Goal: Task Accomplishment & Management: Manage account settings

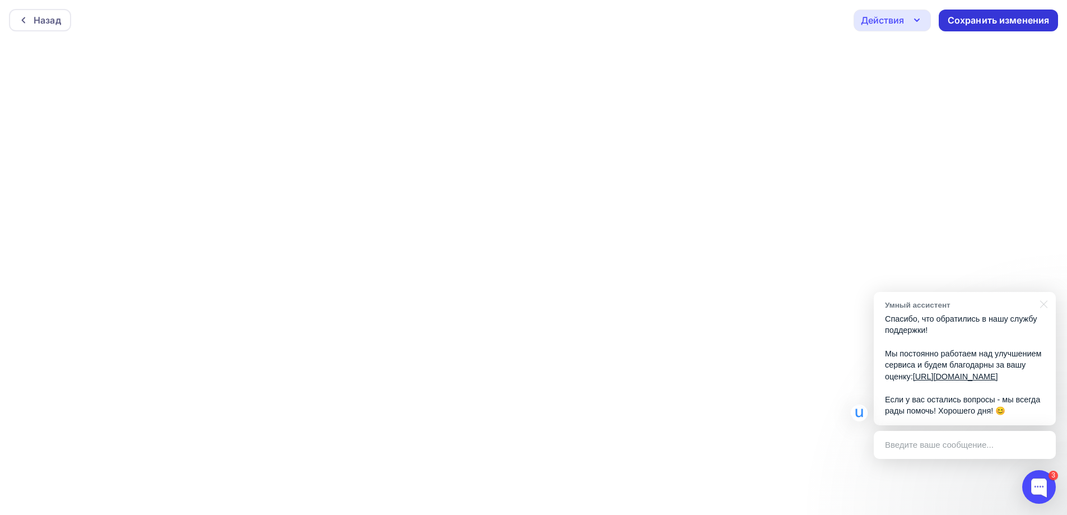
click at [988, 20] on div "Сохранить изменения" at bounding box center [999, 20] width 102 height 13
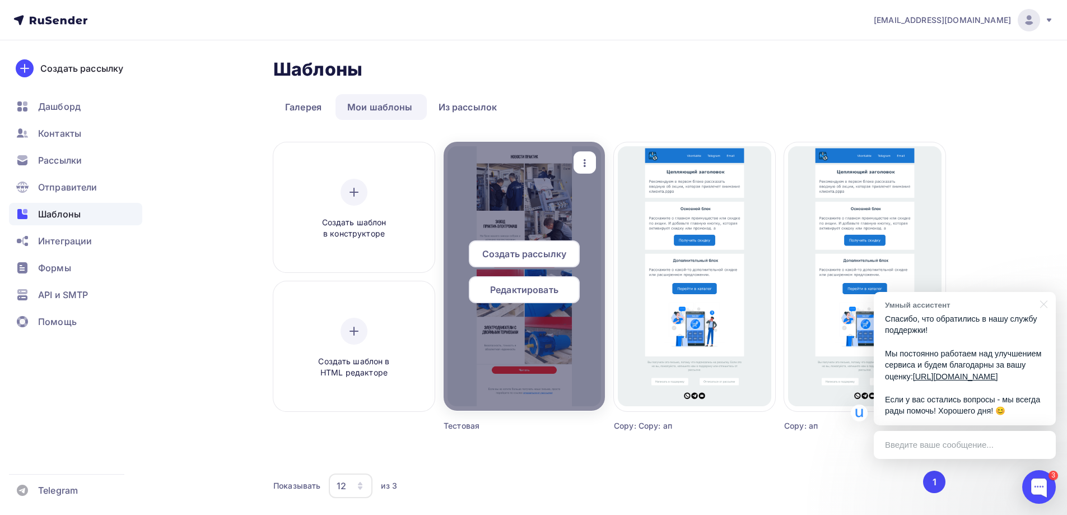
click at [534, 290] on span "Редактировать" at bounding box center [524, 289] width 68 height 13
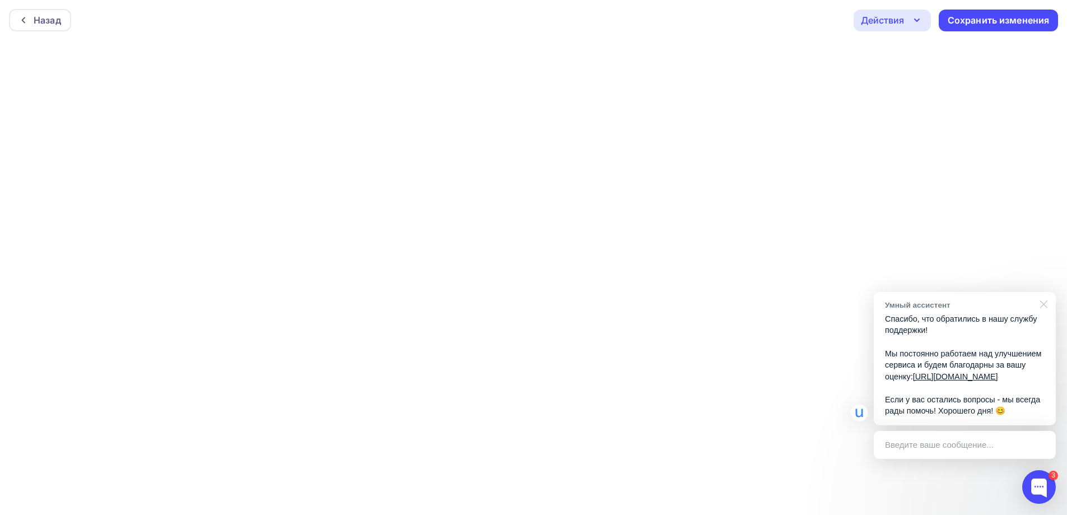
click at [1048, 292] on div at bounding box center [1042, 303] width 28 height 23
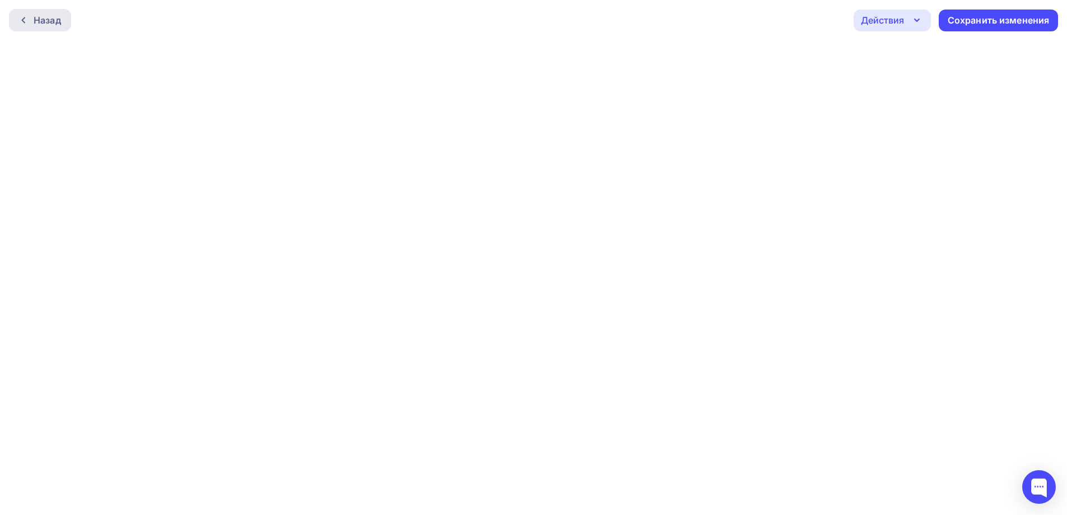
click at [34, 14] on div "Назад" at bounding box center [47, 19] width 27 height 13
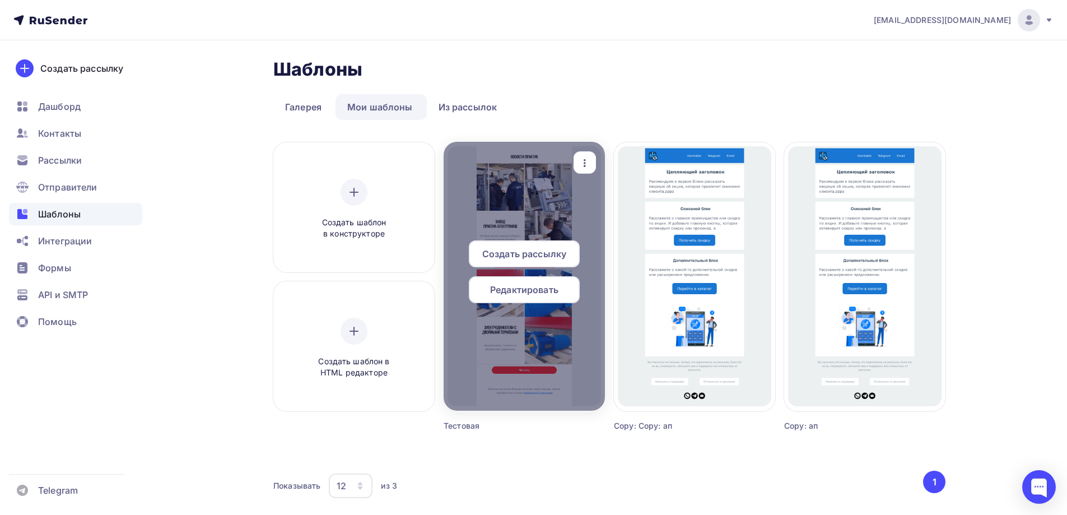
click at [584, 168] on icon "button" at bounding box center [584, 162] width 13 height 13
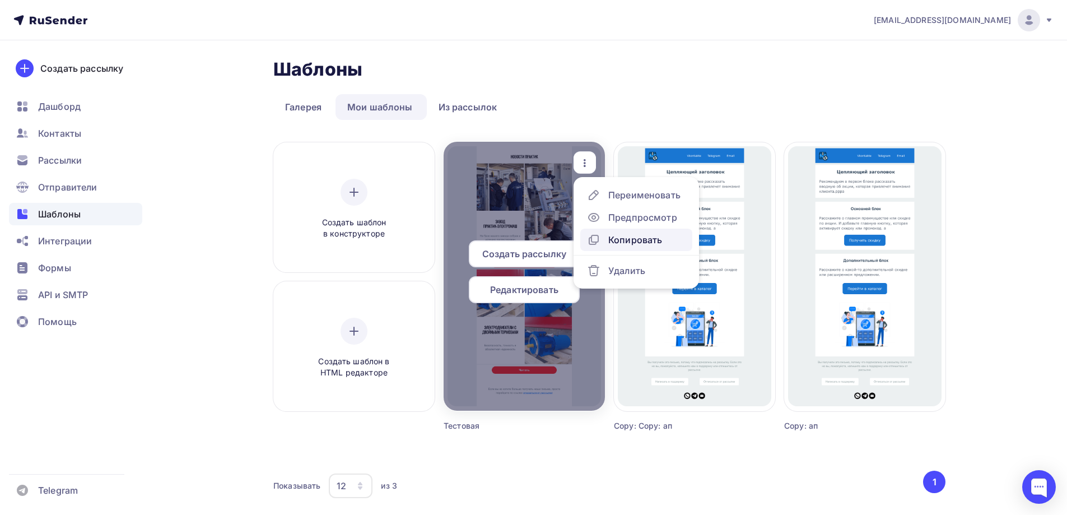
click at [647, 239] on div "Копировать" at bounding box center [635, 239] width 54 height 13
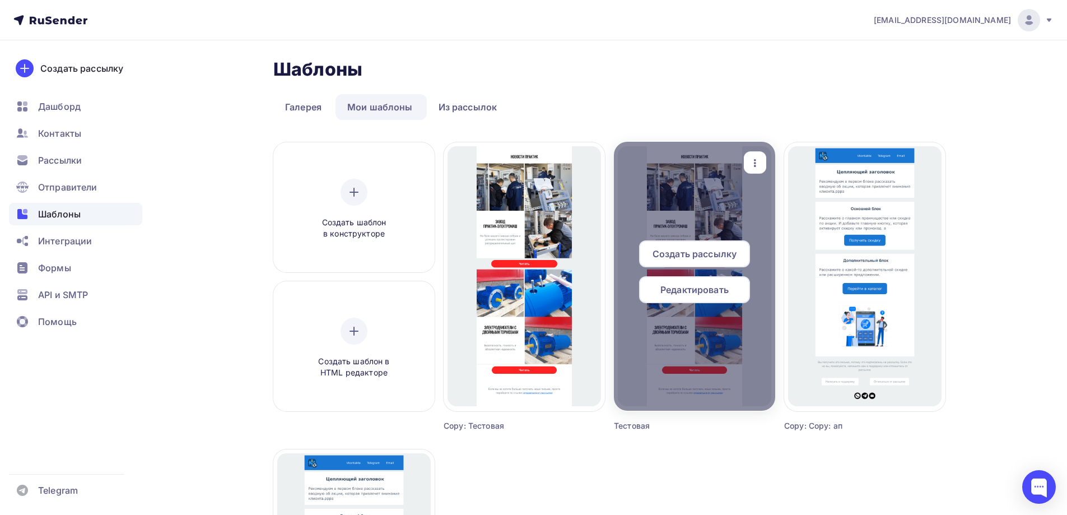
click at [708, 290] on span "Редактировать" at bounding box center [695, 289] width 68 height 13
click at [690, 295] on span "Редактировать" at bounding box center [695, 289] width 68 height 13
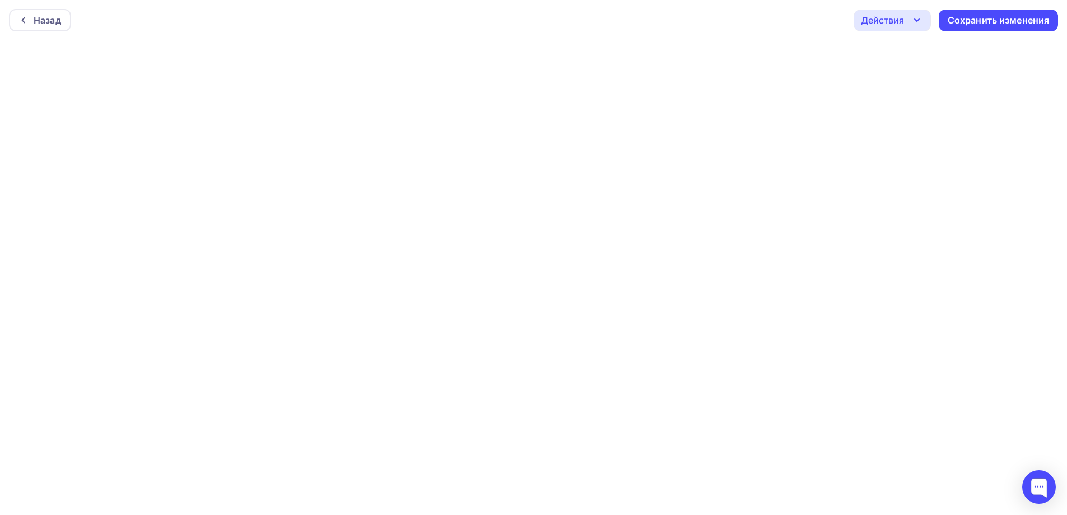
scroll to position [3, 0]
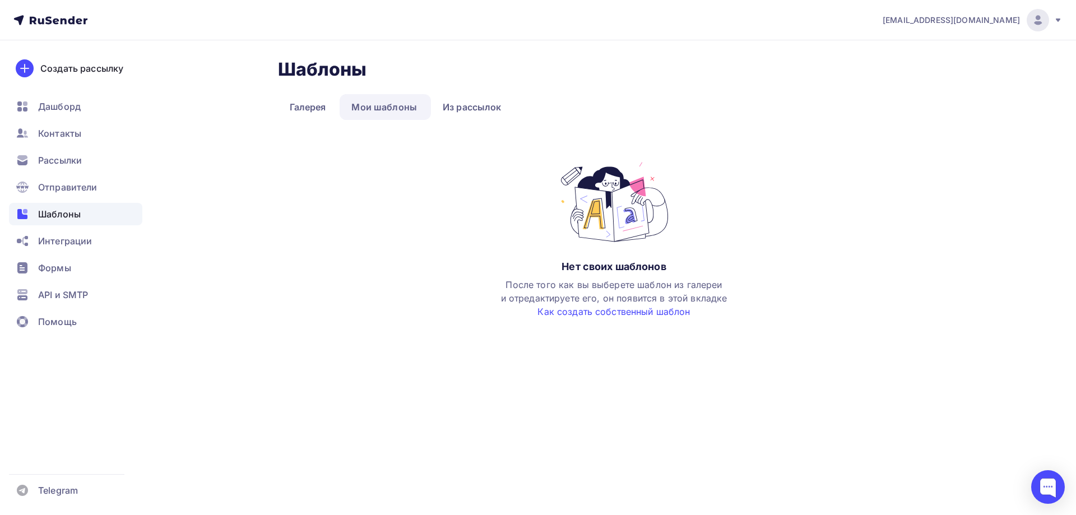
click at [384, 104] on link "Мои шаблоны" at bounding box center [384, 107] width 89 height 26
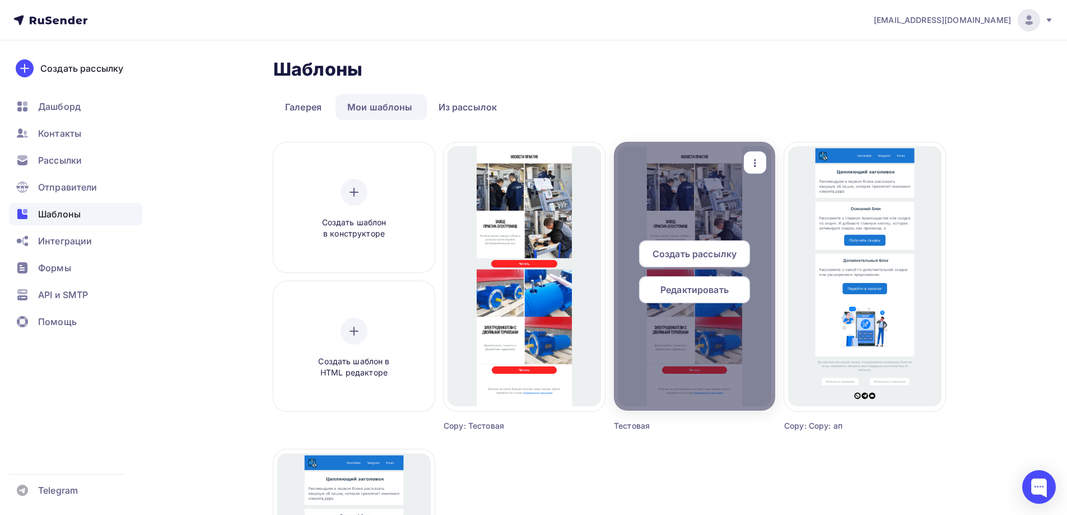
click at [677, 287] on span "Редактировать" at bounding box center [695, 289] width 68 height 13
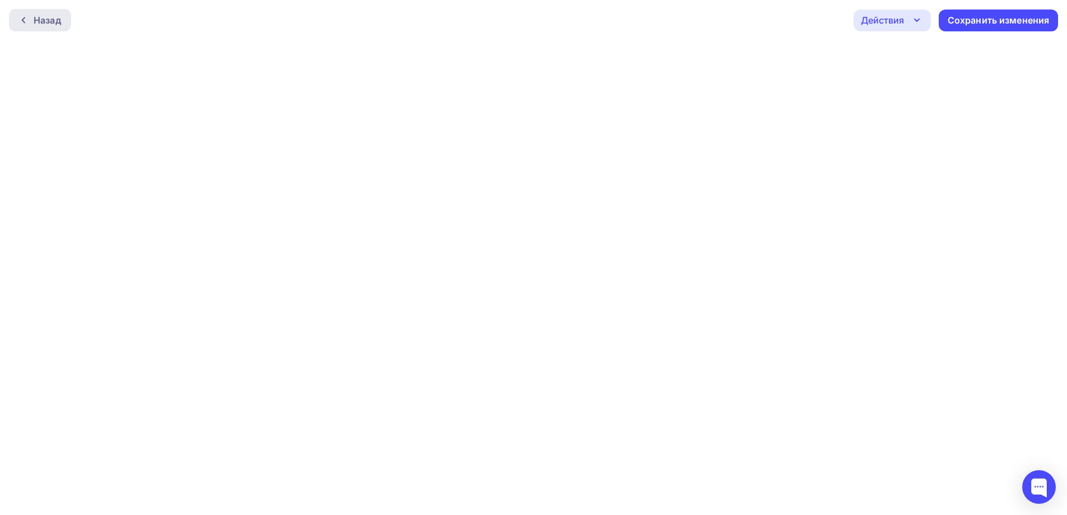
click at [43, 26] on div "Назад" at bounding box center [47, 19] width 27 height 13
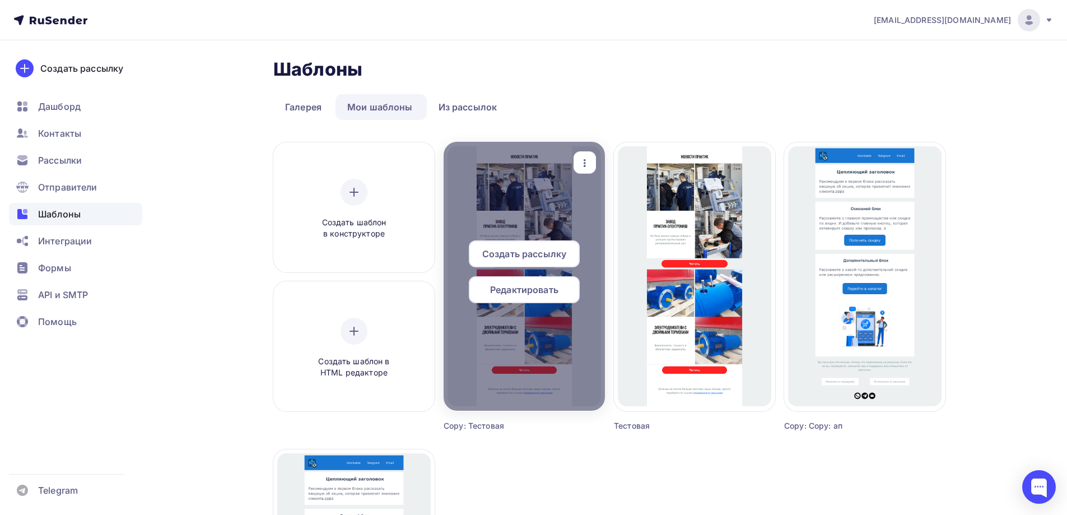
click at [542, 285] on span "Редактировать" at bounding box center [524, 289] width 68 height 13
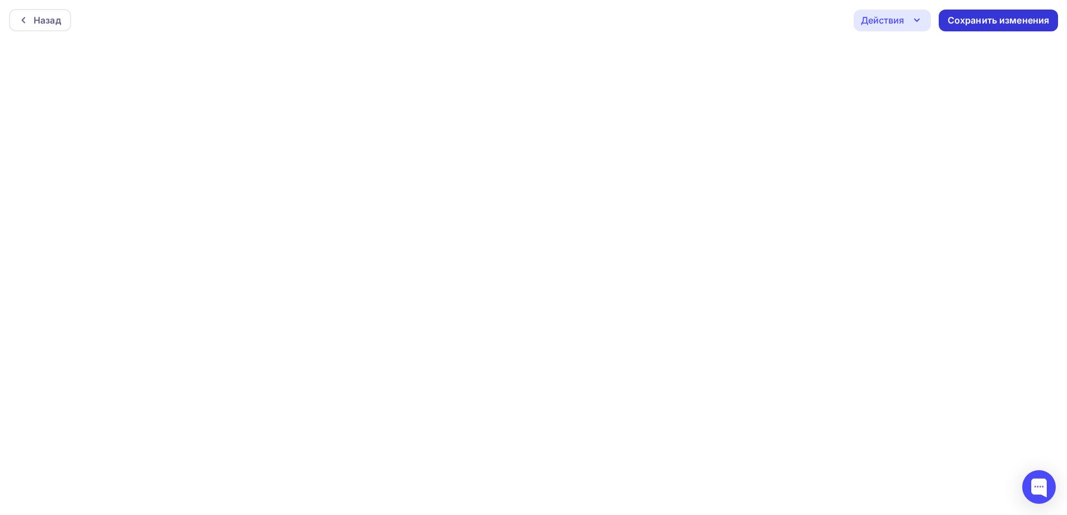
click at [955, 22] on div "Сохранить изменения" at bounding box center [999, 20] width 102 height 13
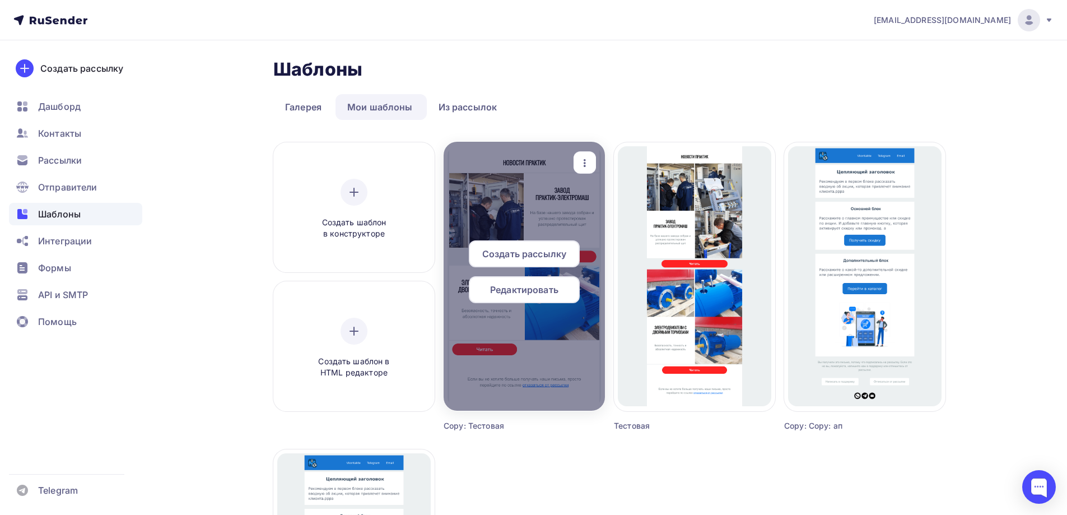
click at [556, 292] on span "Редактировать" at bounding box center [524, 289] width 68 height 13
click at [533, 295] on span "Редактировать" at bounding box center [524, 289] width 68 height 13
click at [521, 287] on span "Редактировать" at bounding box center [524, 289] width 68 height 13
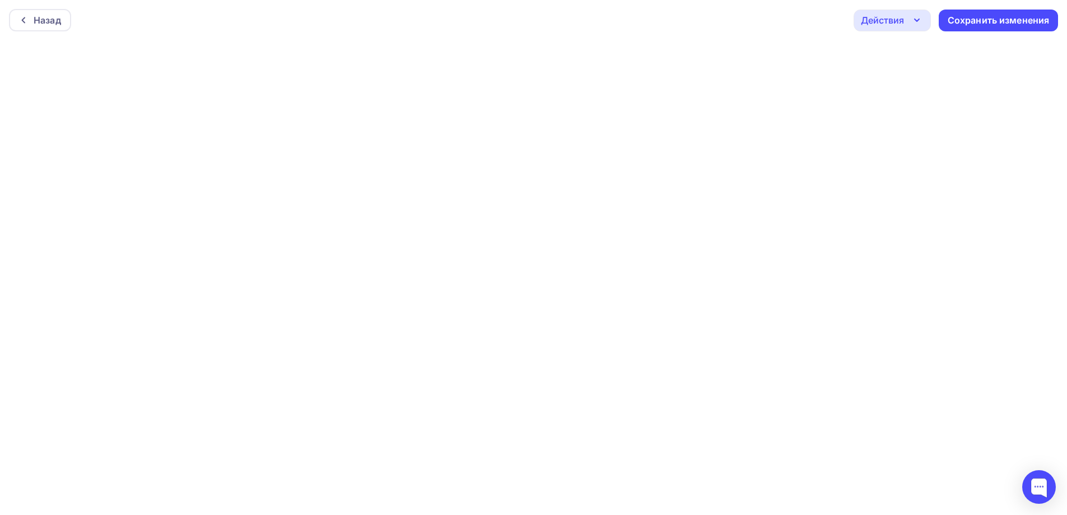
scroll to position [3, 0]
click at [996, 18] on div "Сохранить изменения" at bounding box center [999, 17] width 102 height 13
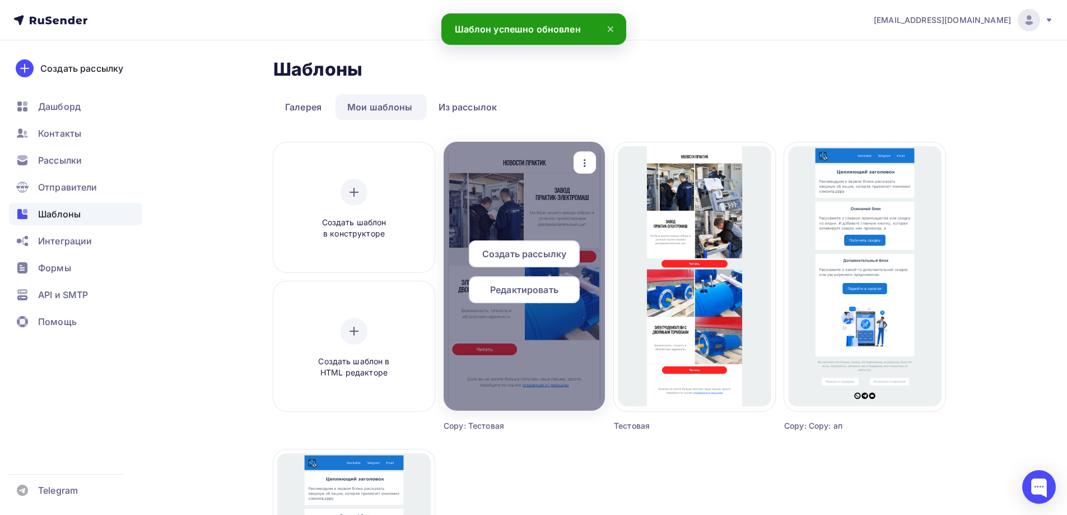
click at [527, 288] on span "Редактировать" at bounding box center [524, 289] width 68 height 13
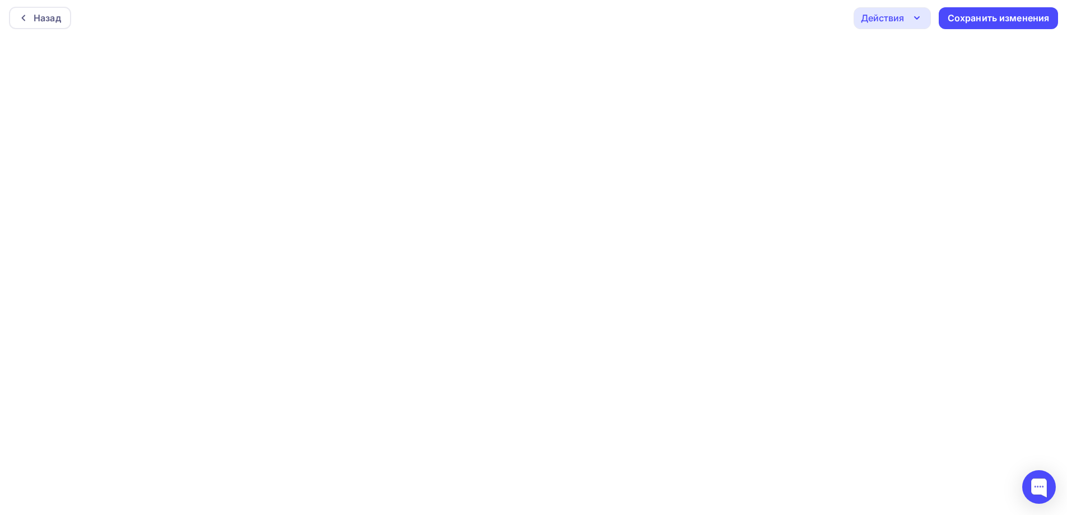
scroll to position [3, 0]
click at [208, 18] on div "Назад Действия Отправить тестовое письмо Предпросмотр Выйти без сохранения Сохр…" at bounding box center [533, 17] width 1067 height 40
click at [918, 13] on icon "button" at bounding box center [916, 17] width 13 height 13
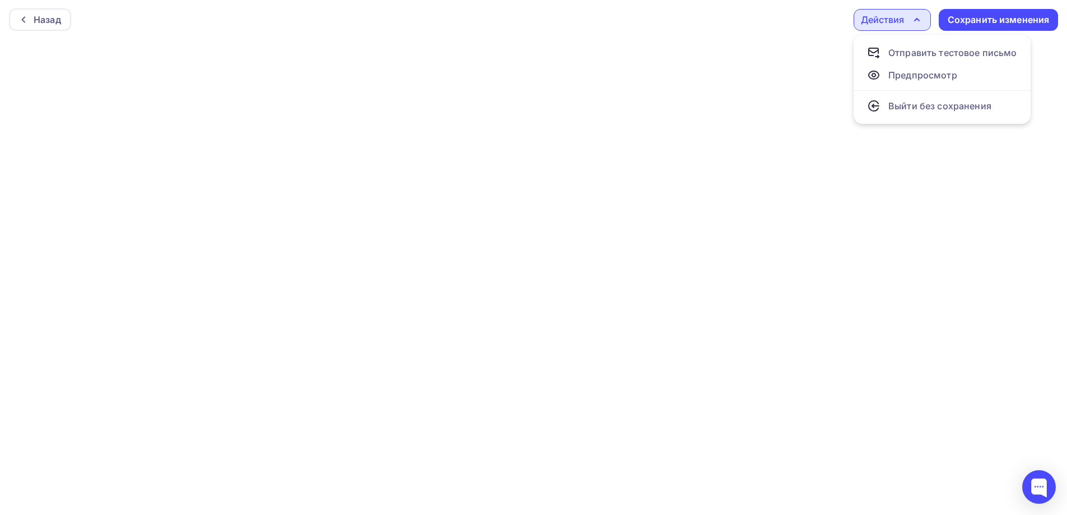
scroll to position [0, 0]
click at [884, 16] on div "Действия" at bounding box center [882, 19] width 43 height 13
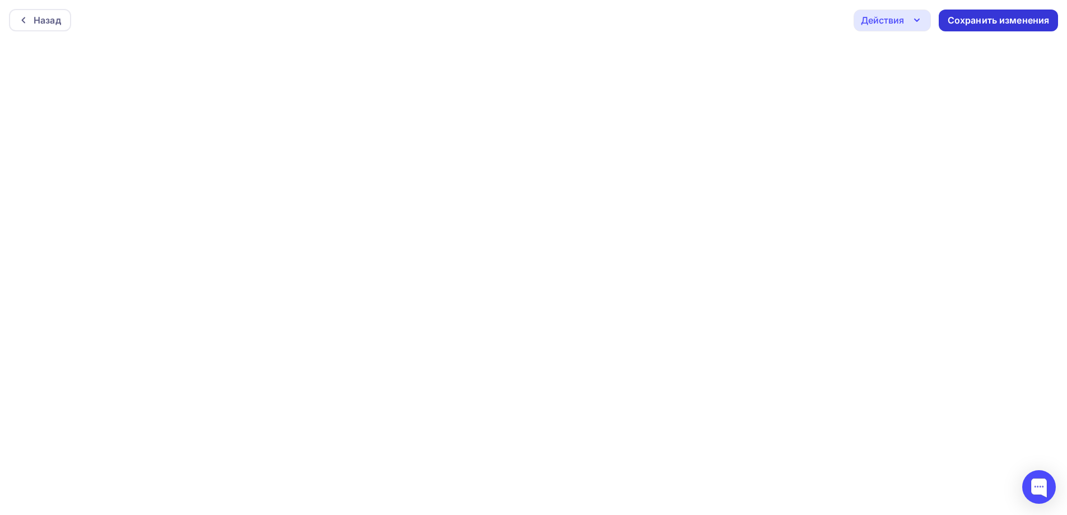
click at [951, 18] on div "Сохранить изменения" at bounding box center [999, 20] width 102 height 13
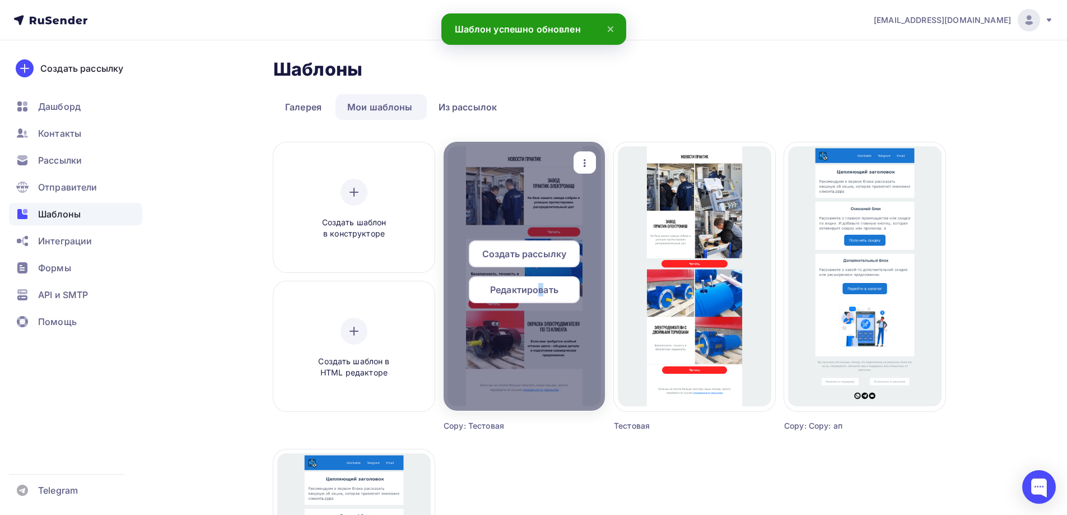
click at [543, 289] on span "Редактировать" at bounding box center [524, 289] width 68 height 13
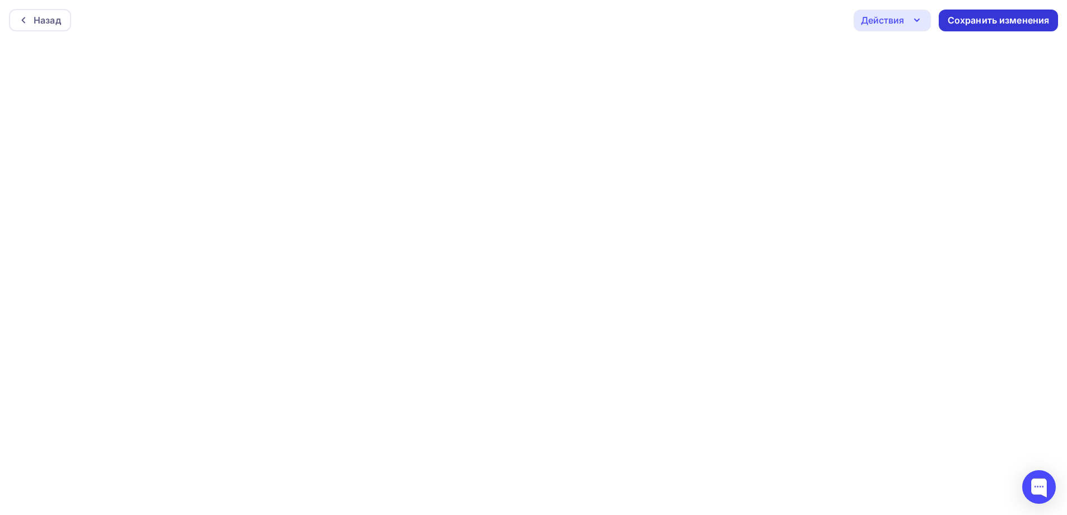
click at [975, 21] on div "Сохранить изменения" at bounding box center [999, 20] width 102 height 13
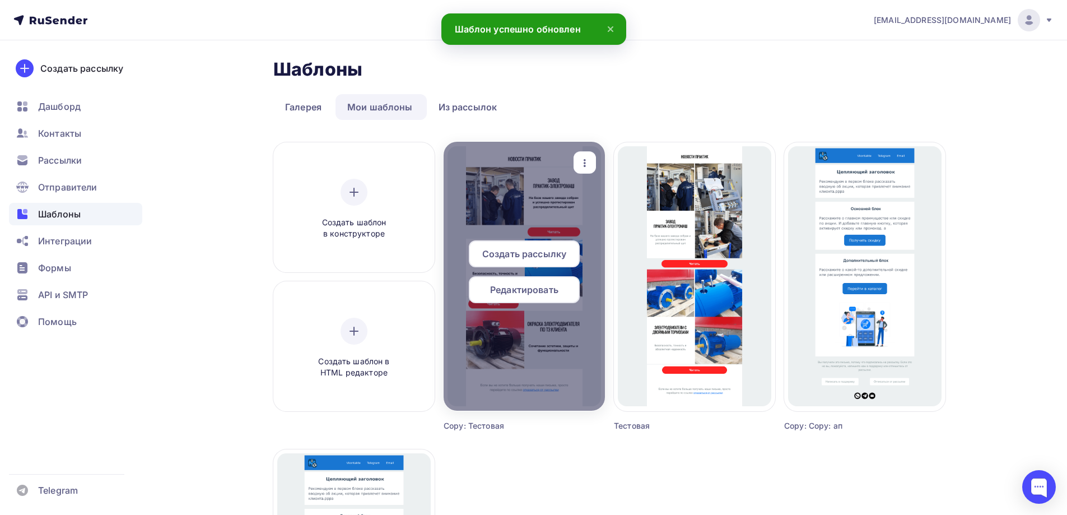
click at [510, 295] on span "Редактировать" at bounding box center [524, 289] width 68 height 13
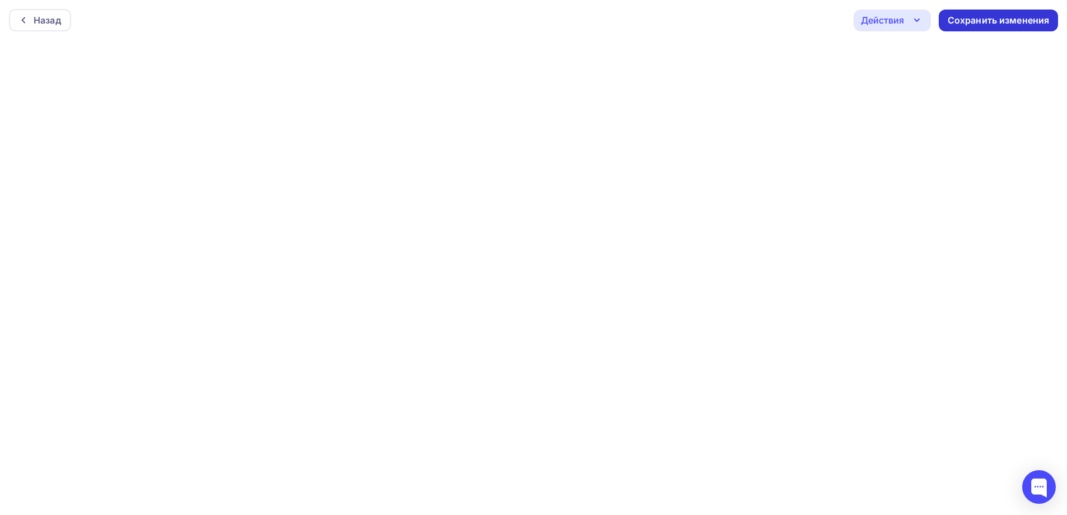
click at [955, 26] on div "Сохранить изменения" at bounding box center [999, 20] width 102 height 13
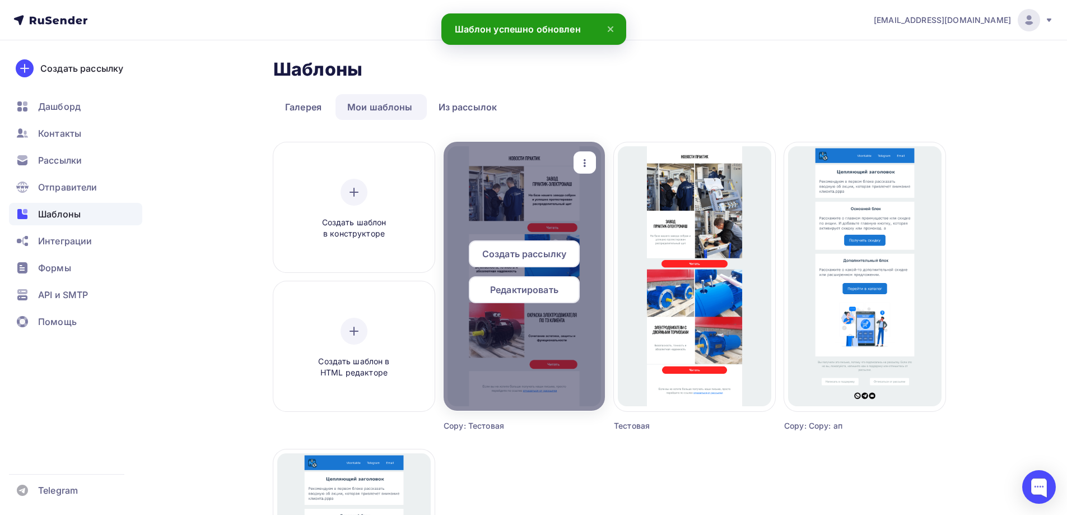
click at [529, 289] on span "Редактировать" at bounding box center [524, 289] width 68 height 13
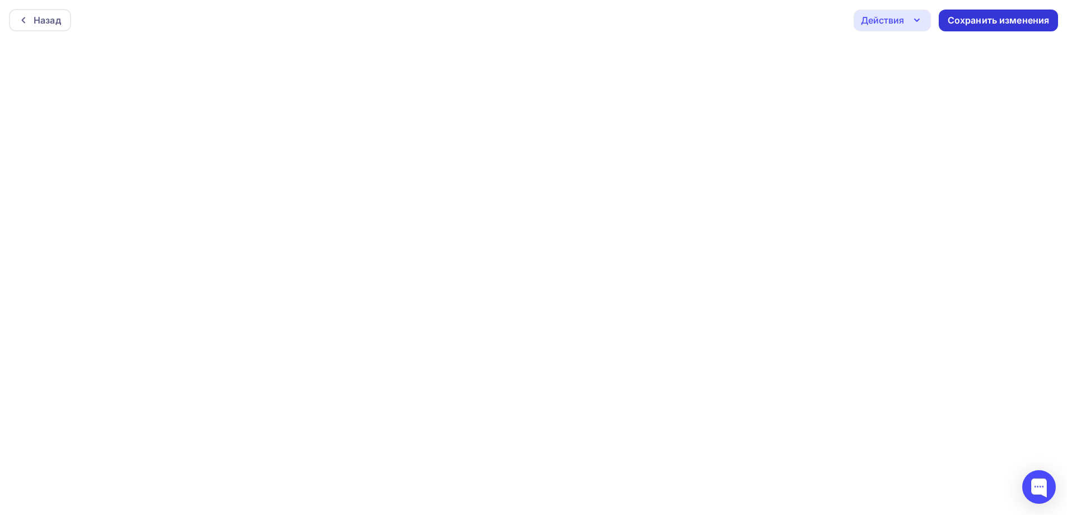
click at [1035, 22] on div "Сохранить изменения" at bounding box center [999, 20] width 102 height 13
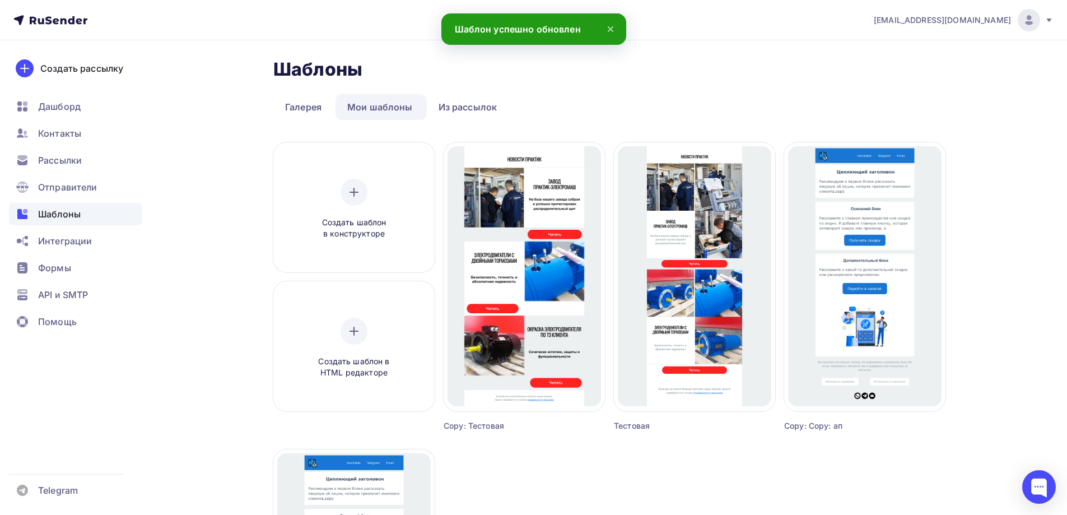
click at [492, 425] on div "Copy: Тестовая" at bounding box center [504, 425] width 121 height 11
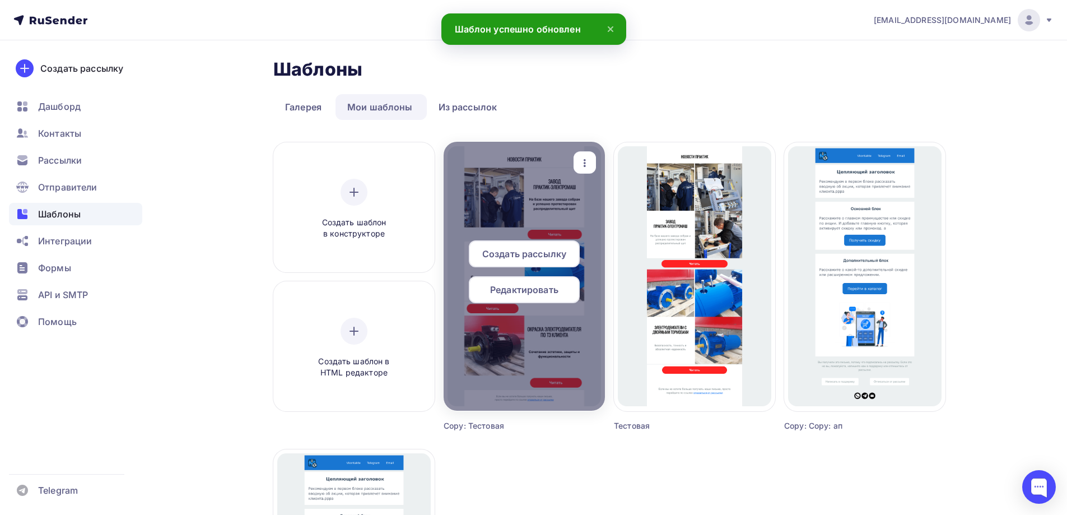
click at [591, 153] on div "button" at bounding box center [585, 163] width 22 height 22
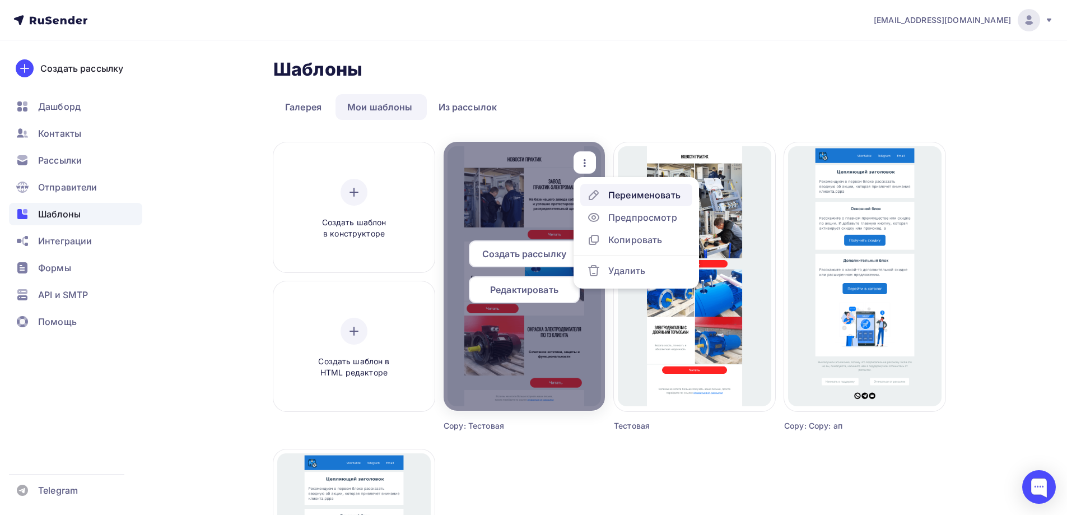
drag, startPoint x: 587, startPoint y: 156, endPoint x: 597, endPoint y: 194, distance: 39.4
click at [596, 174] on div "Переименовать Предпросмотр Копировать Удалить" at bounding box center [585, 162] width 22 height 22
click at [597, 194] on icon at bounding box center [593, 194] width 9 height 9
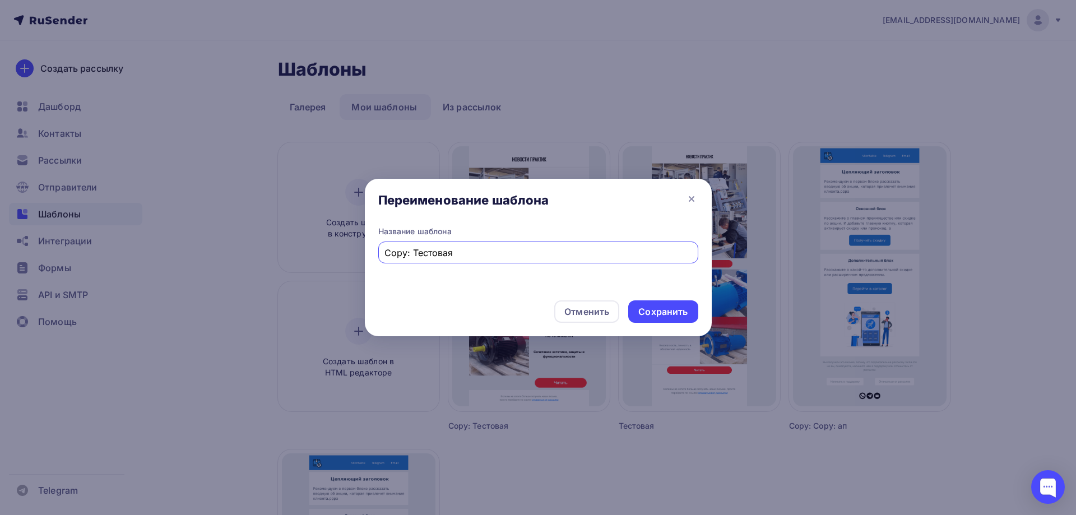
drag, startPoint x: 458, startPoint y: 256, endPoint x: 413, endPoint y: 257, distance: 44.3
click at [413, 257] on input "Copy: Тестовая" at bounding box center [537, 252] width 307 height 13
drag, startPoint x: 410, startPoint y: 255, endPoint x: 366, endPoint y: 253, distance: 44.3
click at [366, 253] on div "Название шаблона Copy: Тестовая" at bounding box center [538, 259] width 347 height 66
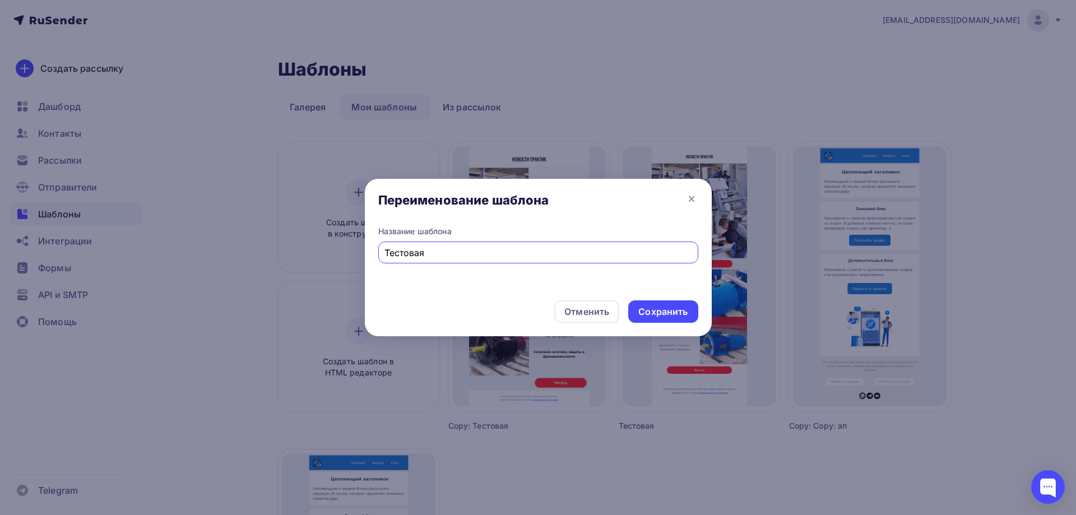
click at [450, 251] on input "Тестовая" at bounding box center [537, 252] width 307 height 13
type input "Тестовая 2"
click at [644, 311] on div "Сохранить" at bounding box center [662, 311] width 49 height 13
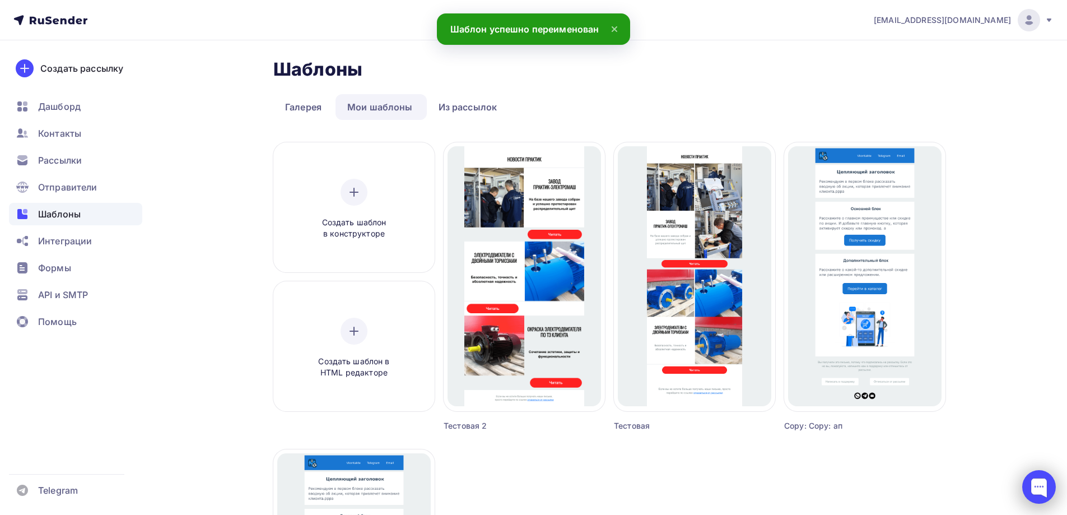
click at [1034, 486] on div at bounding box center [1040, 487] width 34 height 34
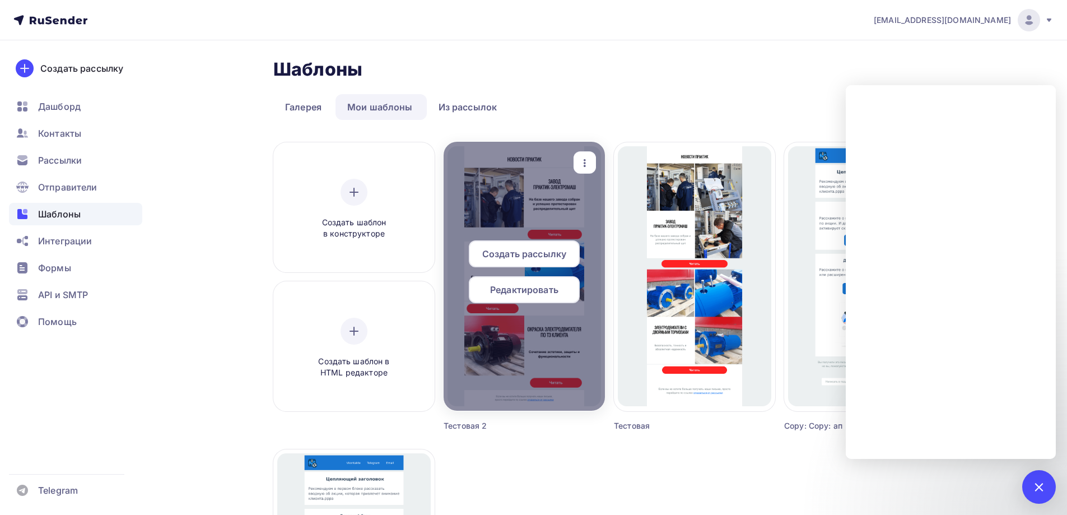
click at [553, 292] on span "Редактировать" at bounding box center [524, 289] width 68 height 13
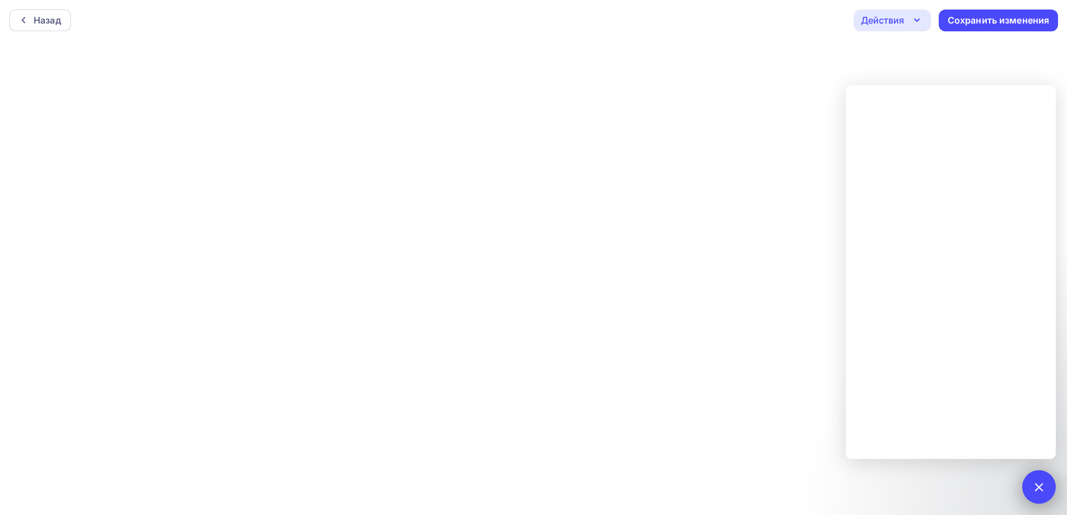
click at [1039, 483] on div at bounding box center [1038, 486] width 15 height 15
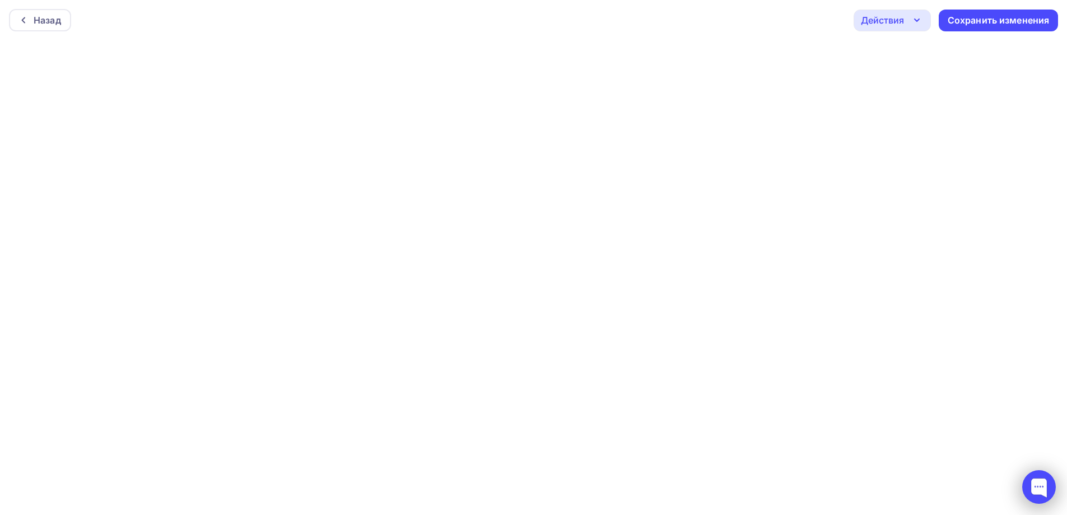
click at [1040, 489] on div at bounding box center [1040, 487] width 34 height 34
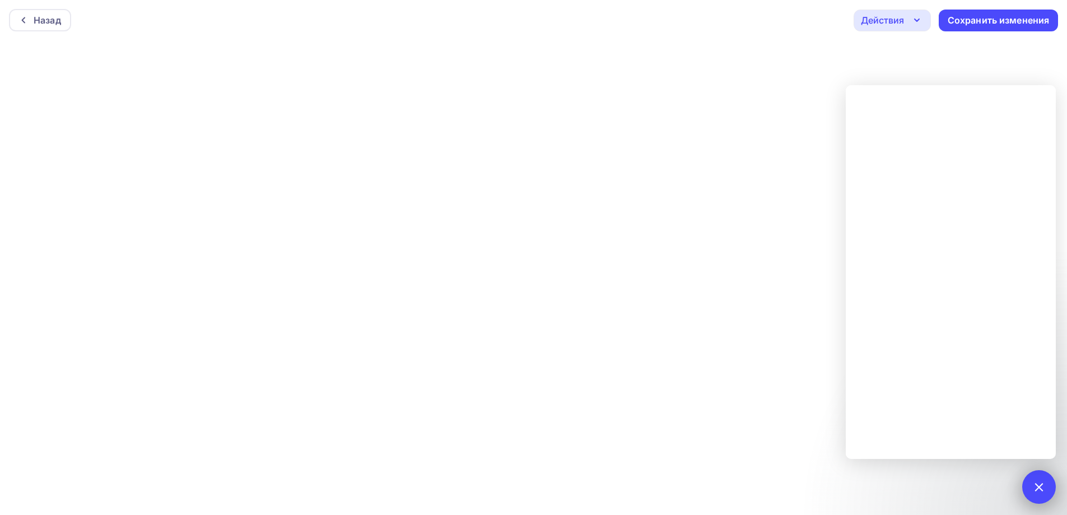
click at [1040, 489] on div at bounding box center [1038, 486] width 15 height 15
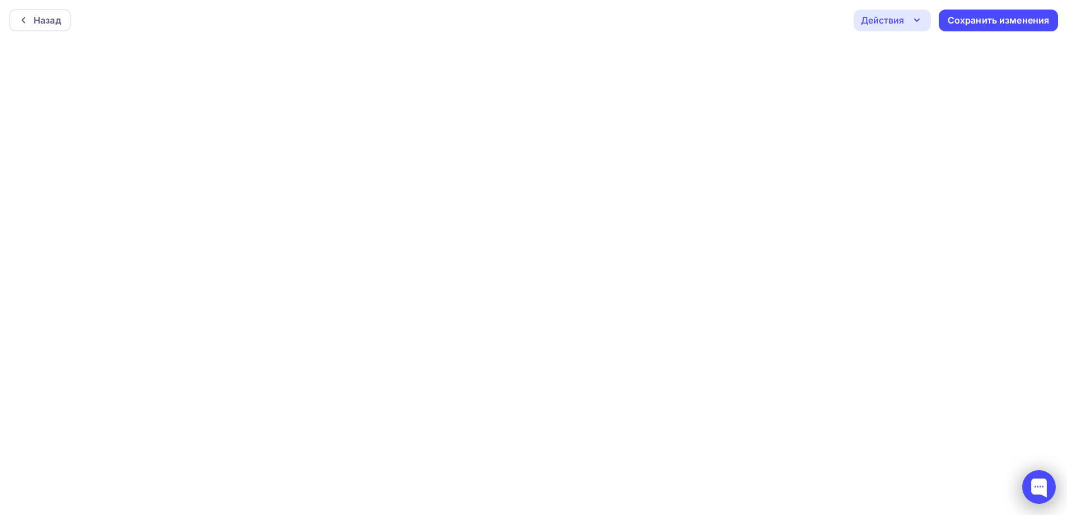
click at [1044, 480] on div at bounding box center [1040, 487] width 34 height 34
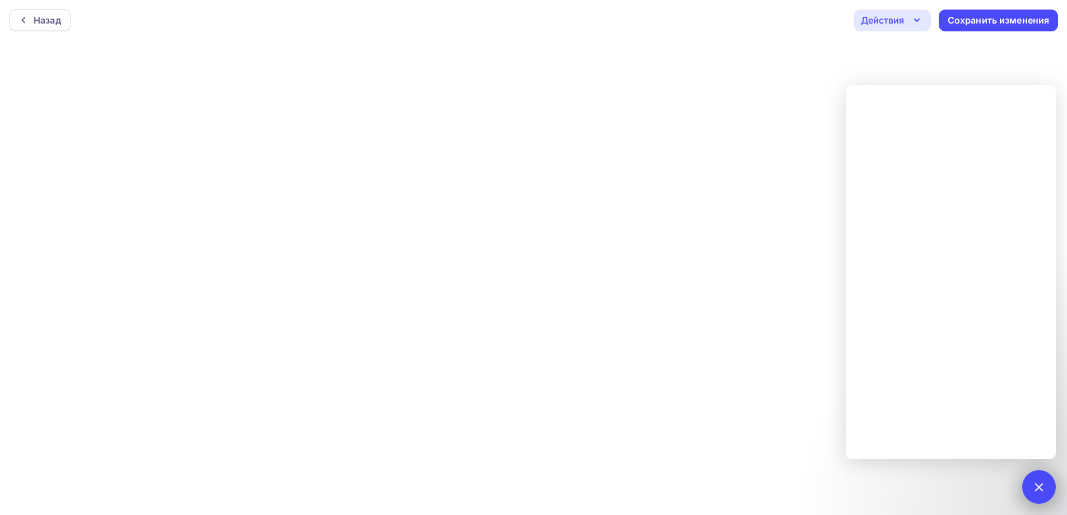
click at [1043, 477] on div "3" at bounding box center [1040, 487] width 34 height 34
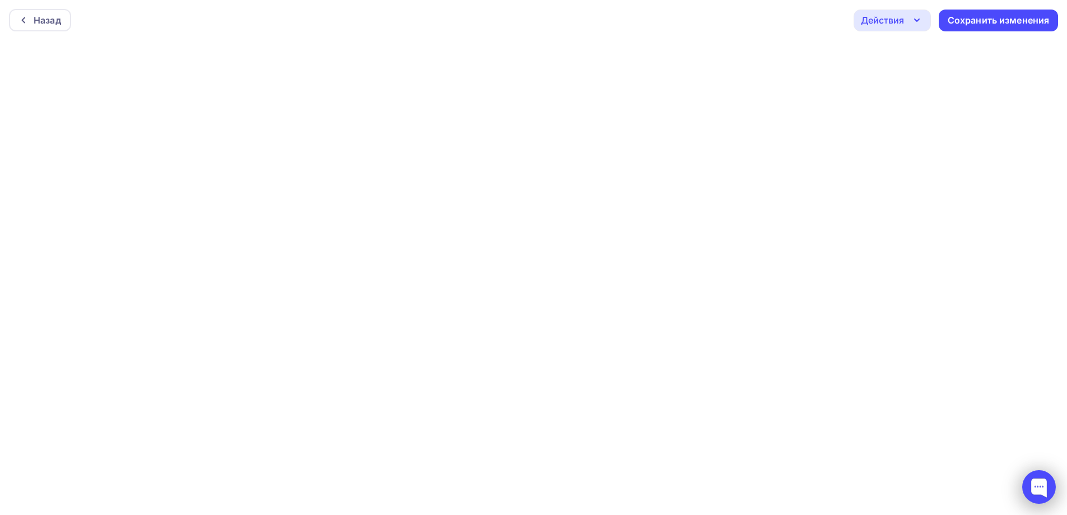
click at [1041, 479] on div at bounding box center [1040, 487] width 34 height 34
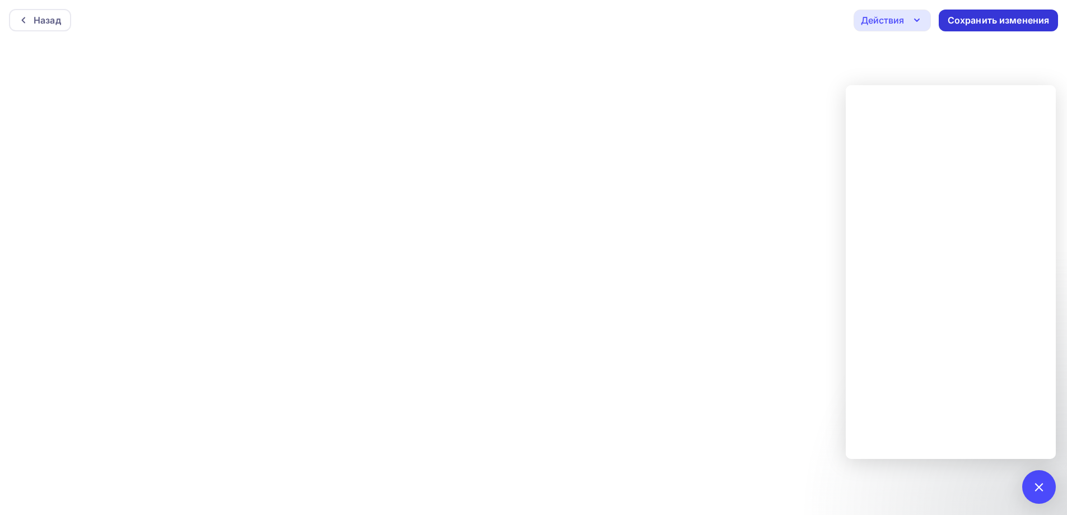
click at [994, 13] on div "Сохранить изменения" at bounding box center [998, 21] width 119 height 22
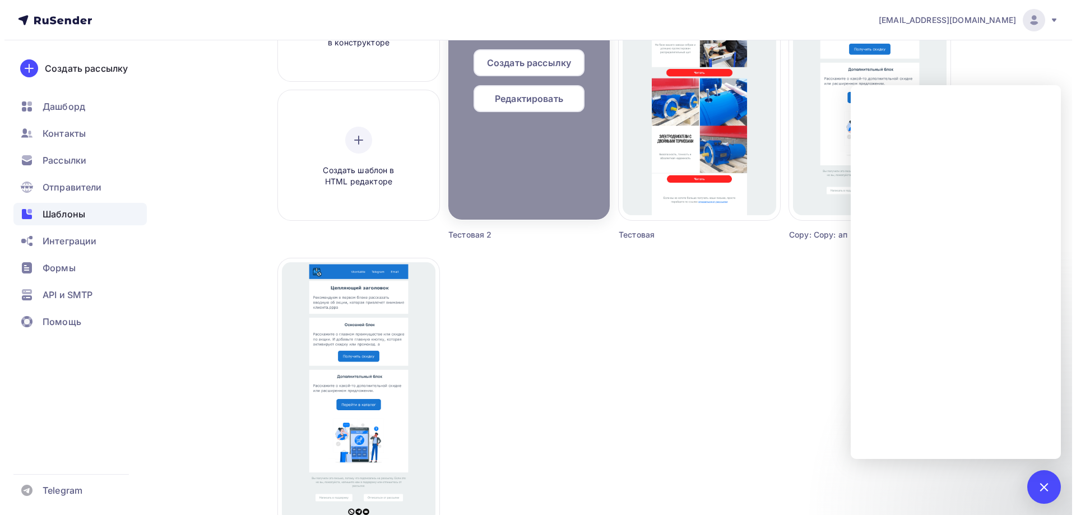
scroll to position [224, 0]
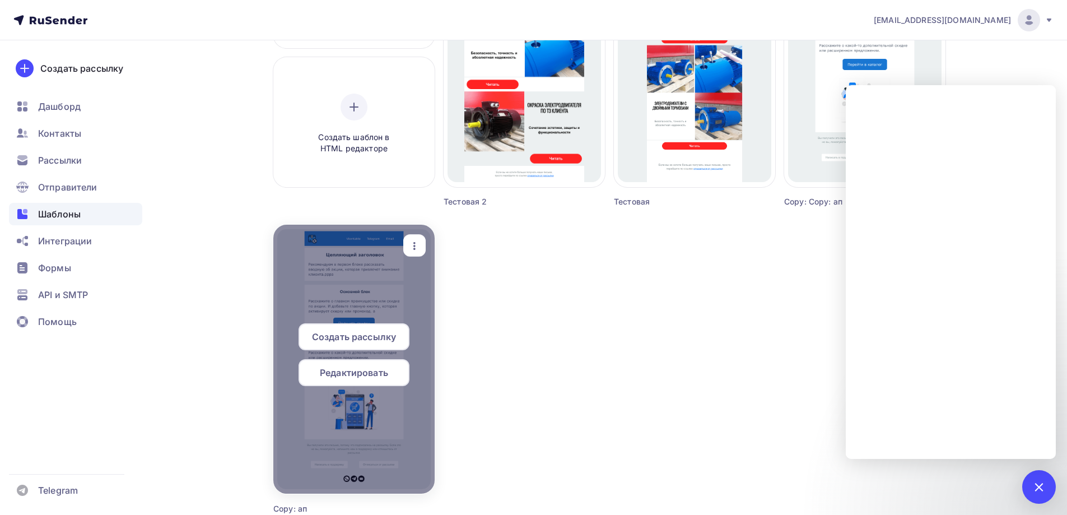
click at [415, 233] on div at bounding box center [353, 359] width 161 height 269
click at [415, 246] on icon "button" at bounding box center [414, 246] width 2 height 8
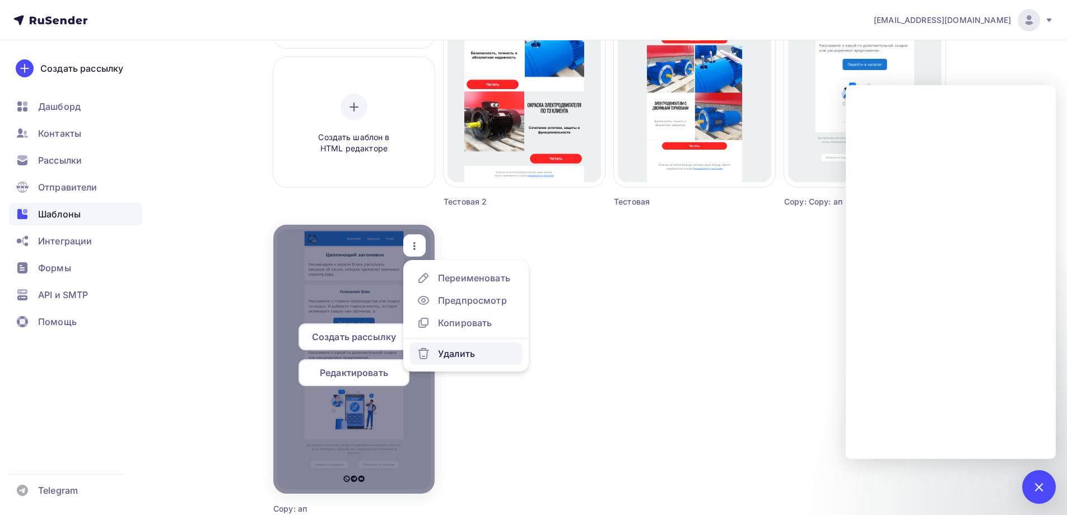
click at [462, 351] on div "Удалить" at bounding box center [456, 353] width 37 height 13
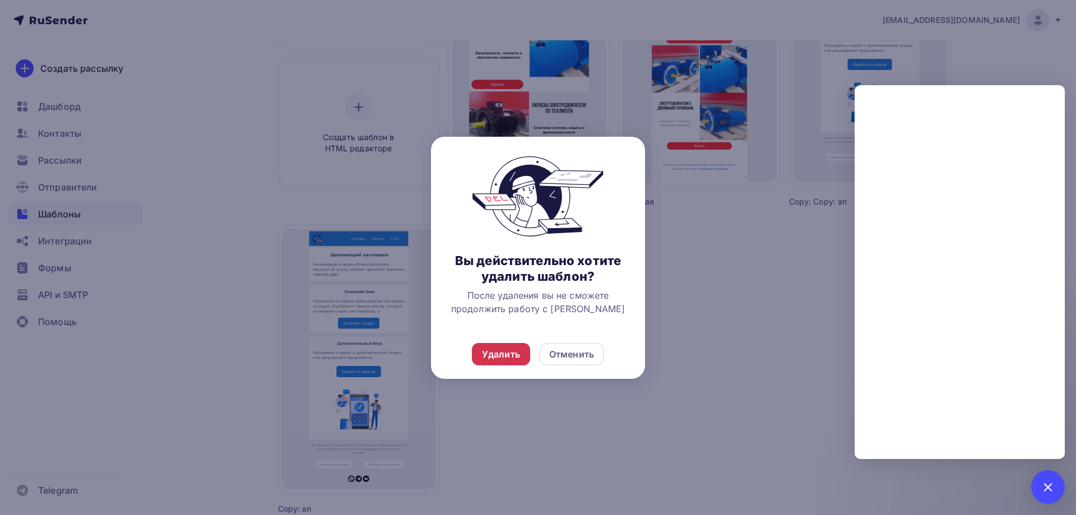
click at [508, 360] on div "Удалить" at bounding box center [501, 353] width 38 height 13
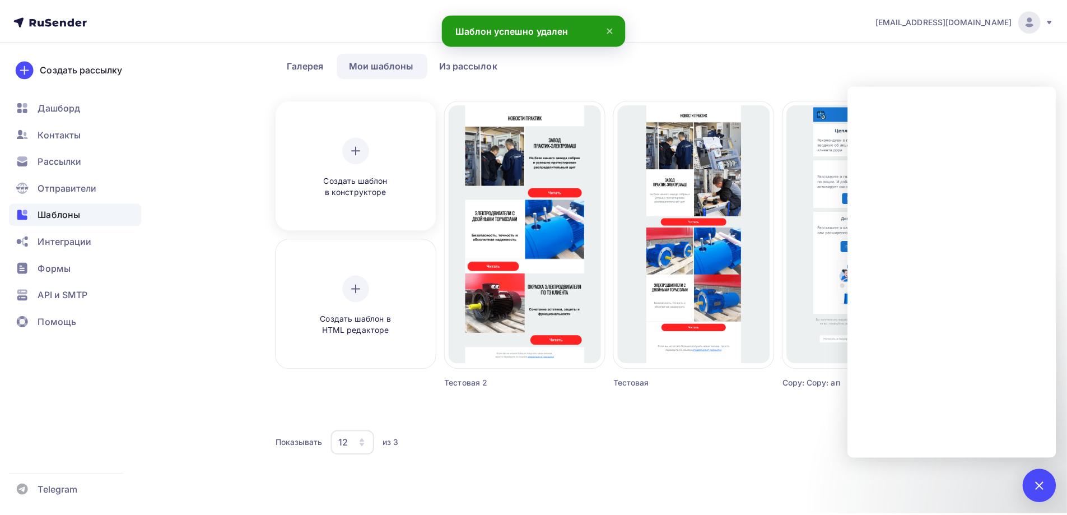
scroll to position [43, 0]
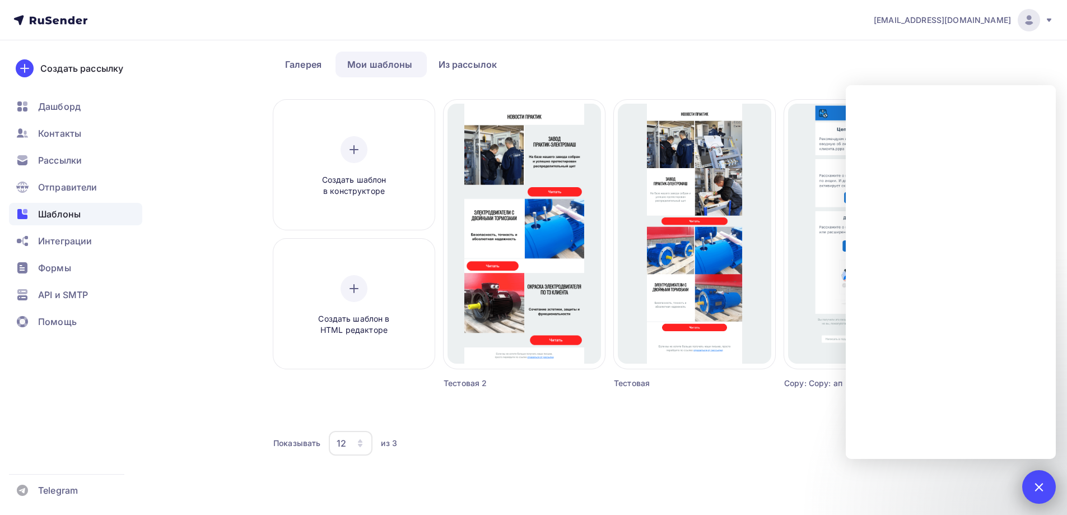
click at [1035, 486] on div at bounding box center [1038, 486] width 15 height 15
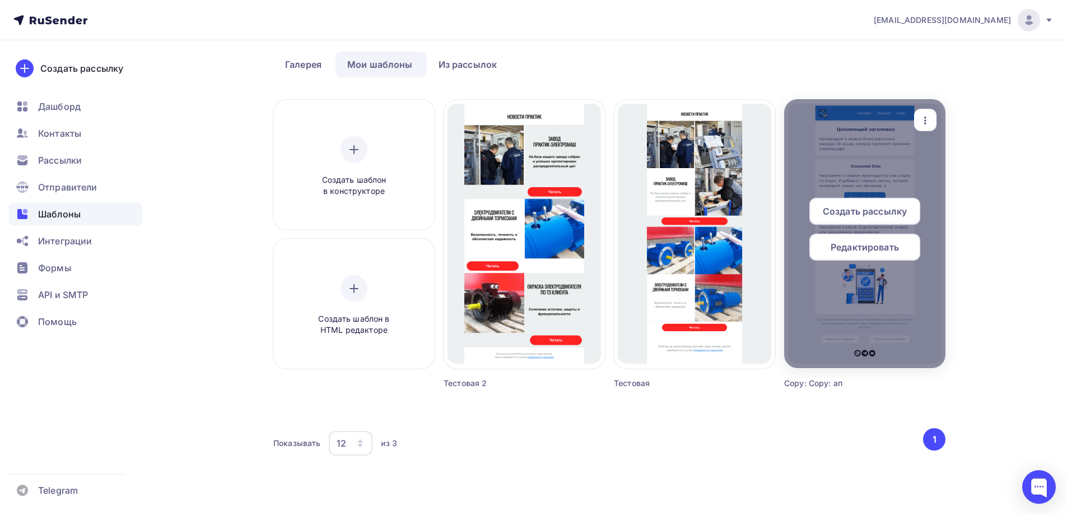
click at [928, 108] on div at bounding box center [864, 233] width 161 height 269
click at [928, 119] on icon "button" at bounding box center [925, 120] width 13 height 13
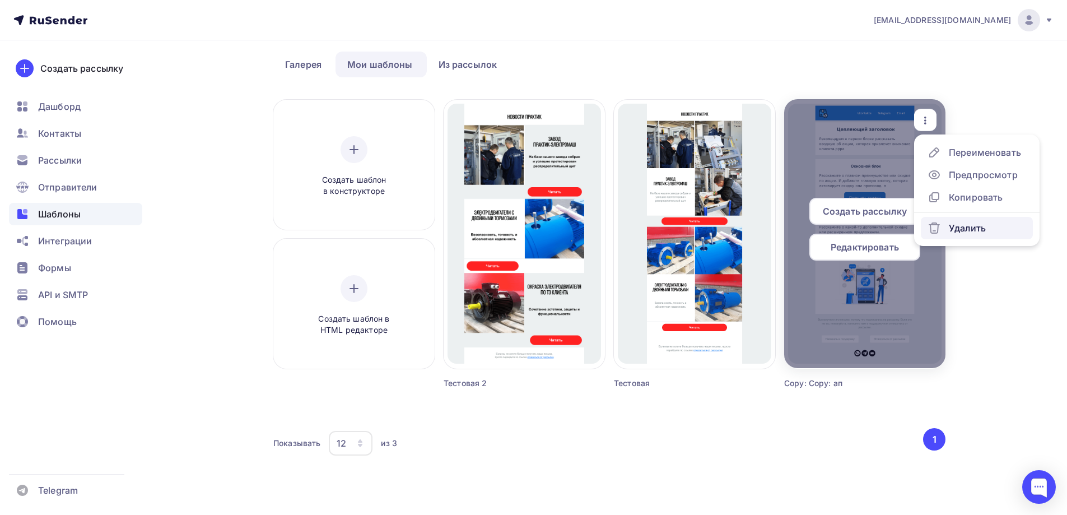
click at [980, 233] on div "Удалить" at bounding box center [967, 227] width 37 height 13
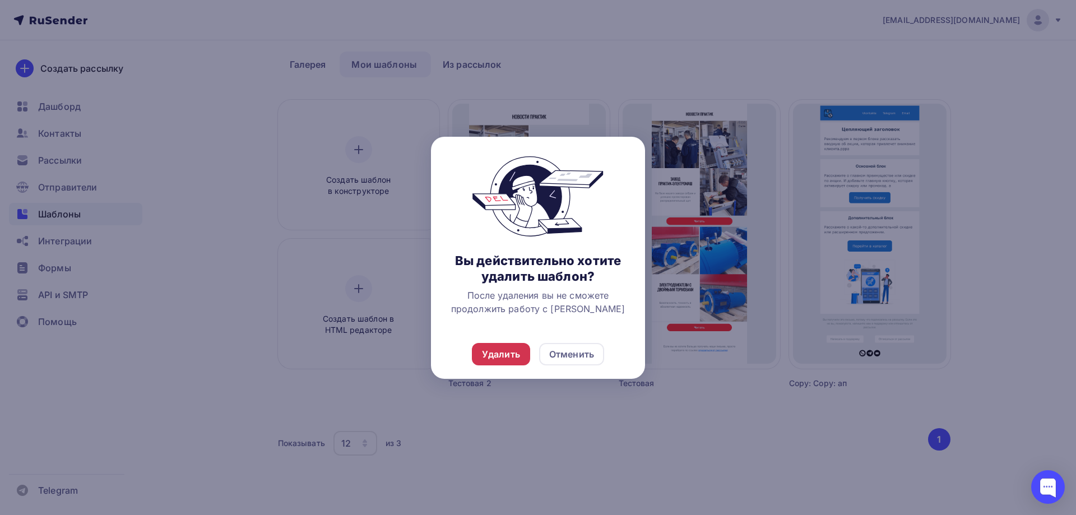
click at [490, 352] on div "Удалить" at bounding box center [501, 353] width 38 height 13
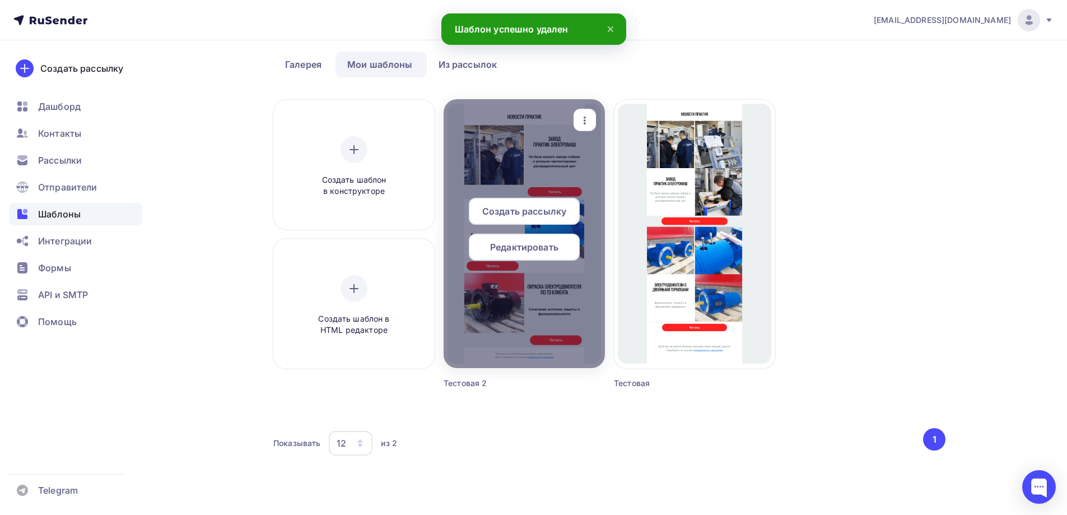
click at [559, 248] on span "Редактировать" at bounding box center [524, 246] width 68 height 13
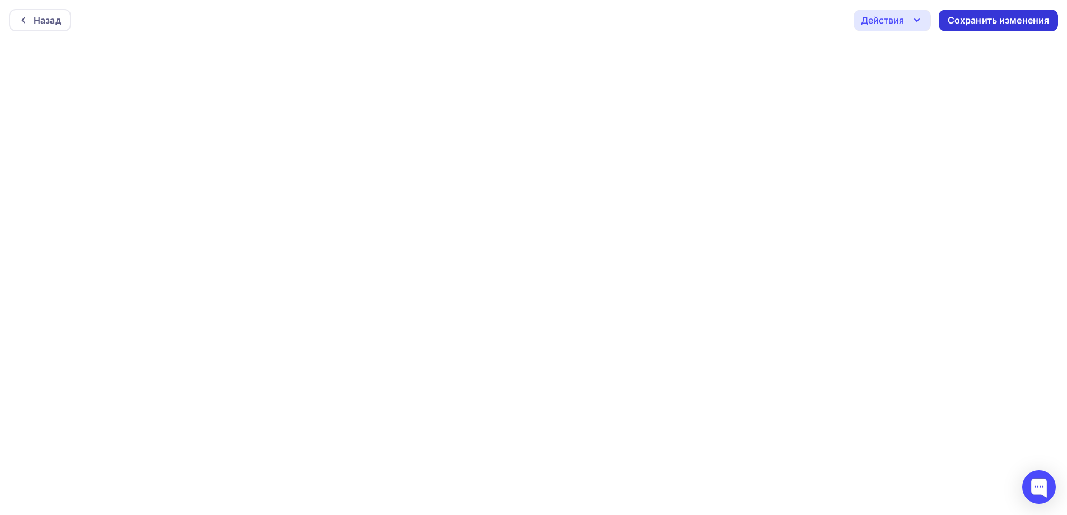
click at [1028, 16] on div "Сохранить изменения" at bounding box center [999, 20] width 102 height 13
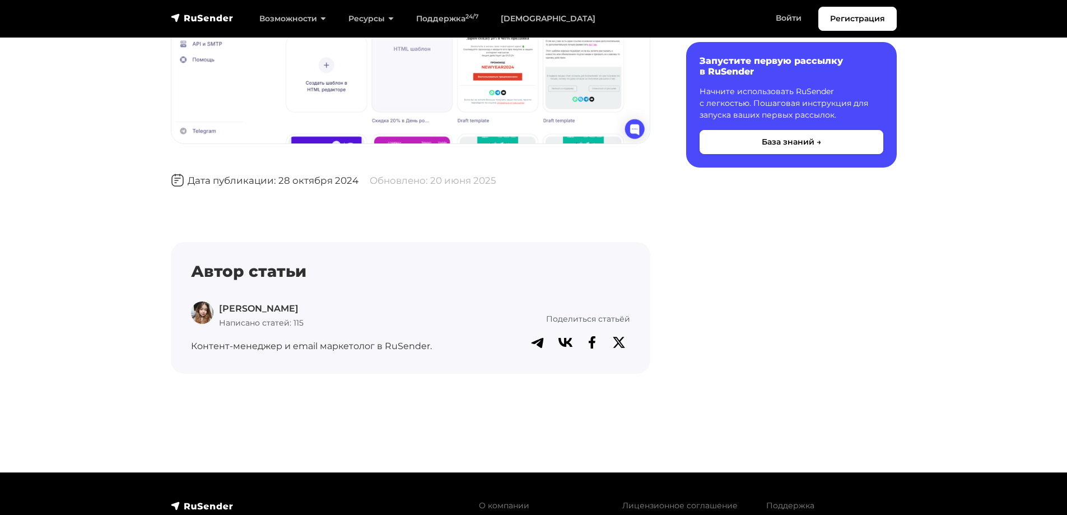
scroll to position [2049, 0]
